Goal: Find specific page/section: Find specific page/section

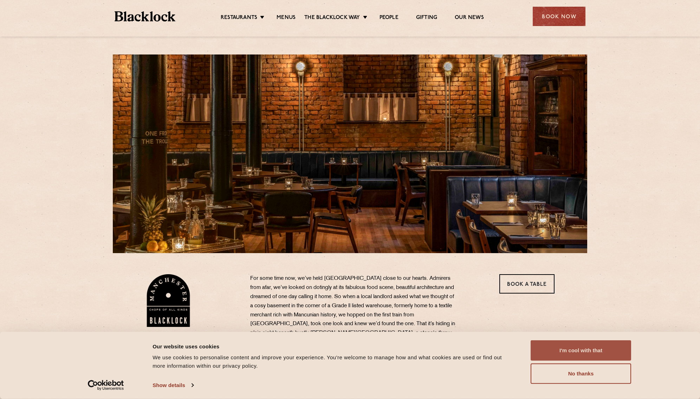
click at [596, 343] on button "I'm cool with that" at bounding box center [581, 350] width 101 height 20
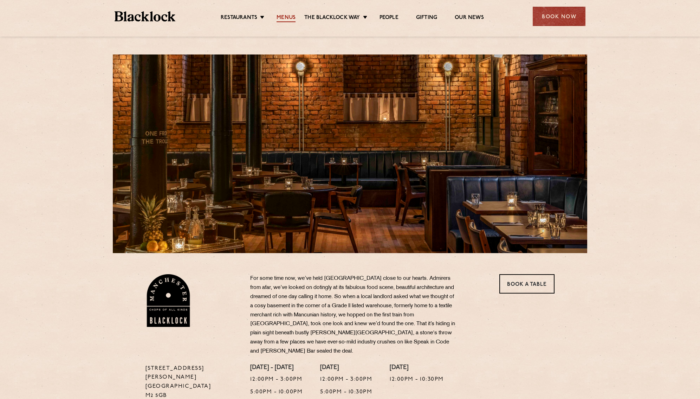
click at [287, 19] on link "Menus" at bounding box center [286, 18] width 19 height 8
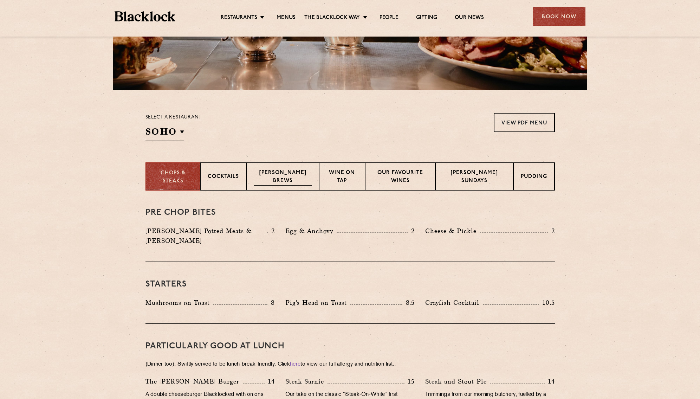
scroll to position [163, 0]
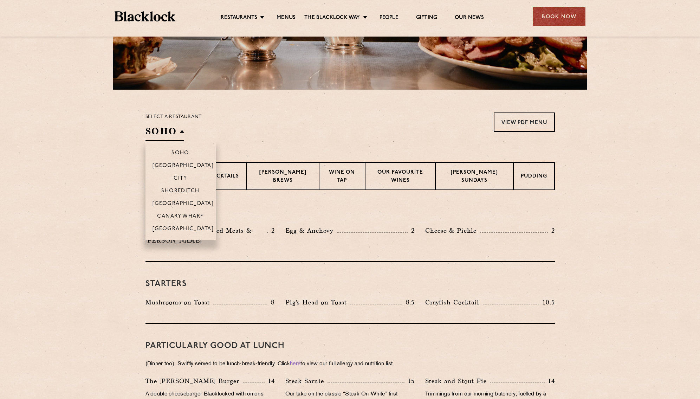
click at [182, 133] on h2 "SOHO" at bounding box center [165, 133] width 39 height 16
click at [188, 228] on p "[GEOGRAPHIC_DATA]" at bounding box center [184, 229] width 62 height 7
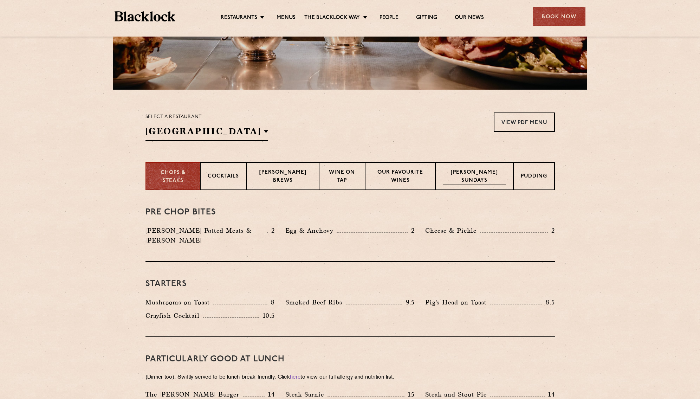
click at [480, 174] on p "[PERSON_NAME] Sundays" at bounding box center [474, 177] width 63 height 17
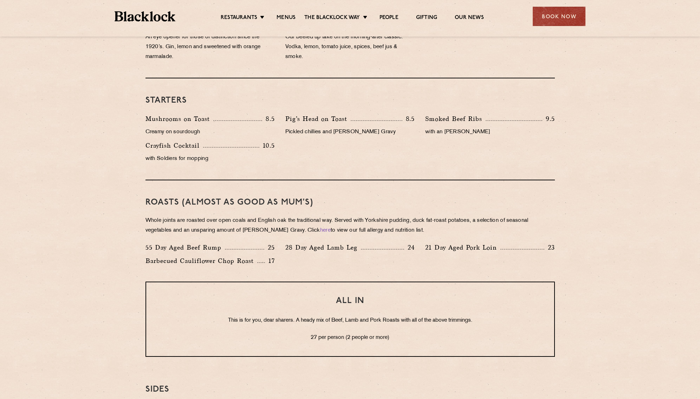
scroll to position [426, 0]
